Goal: Information Seeking & Learning: Learn about a topic

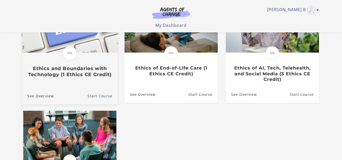
click at [108, 98] on link "Start Course" at bounding box center [102, 95] width 30 height 17
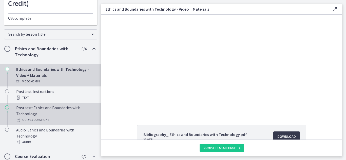
scroll to position [58, 0]
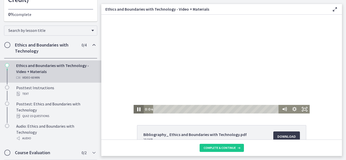
click at [137, 112] on icon "Pause" at bounding box center [138, 109] width 12 height 10
